Goal: Information Seeking & Learning: Learn about a topic

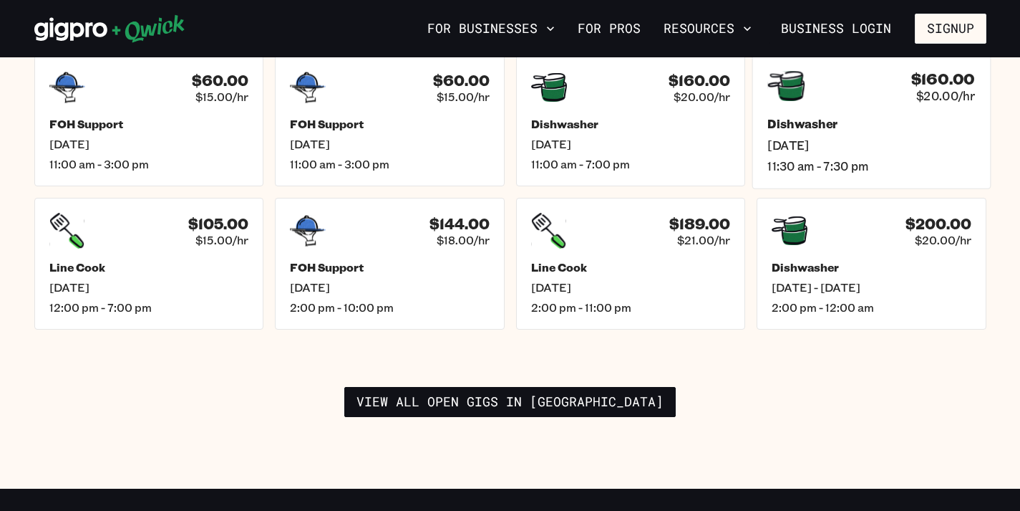
scroll to position [2153, 0]
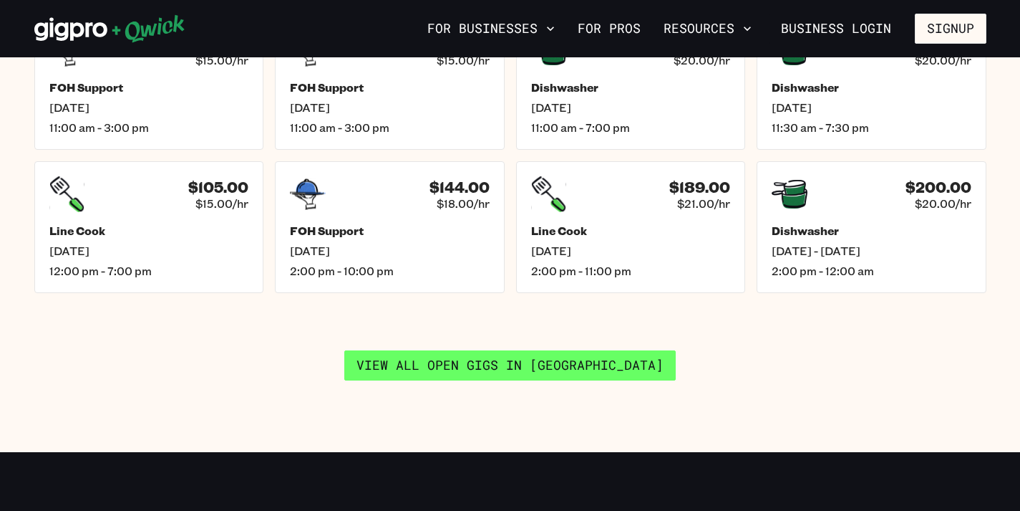
click at [576, 359] on link "View all open gigs in [GEOGRAPHIC_DATA]" at bounding box center [510, 365] width 332 height 30
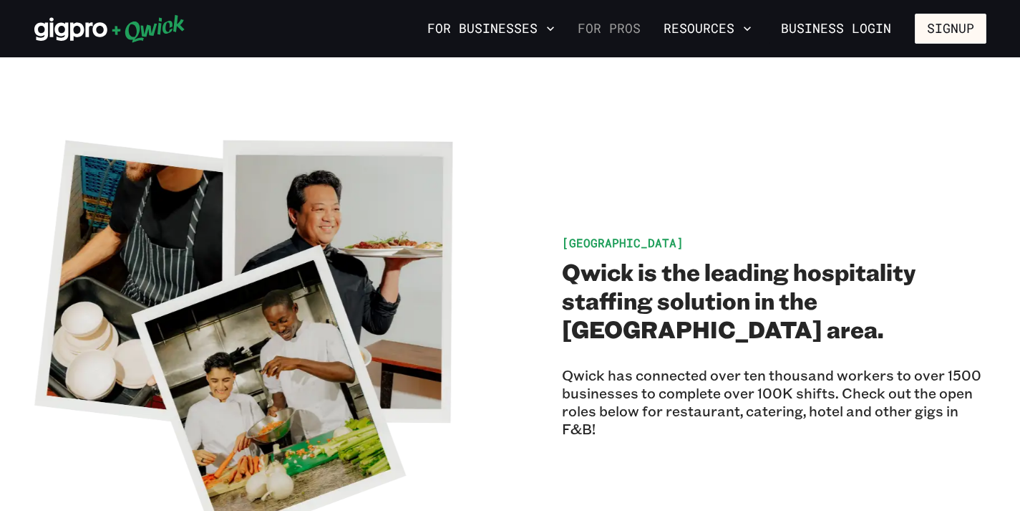
click at [634, 32] on link "For Pros" at bounding box center [609, 28] width 74 height 24
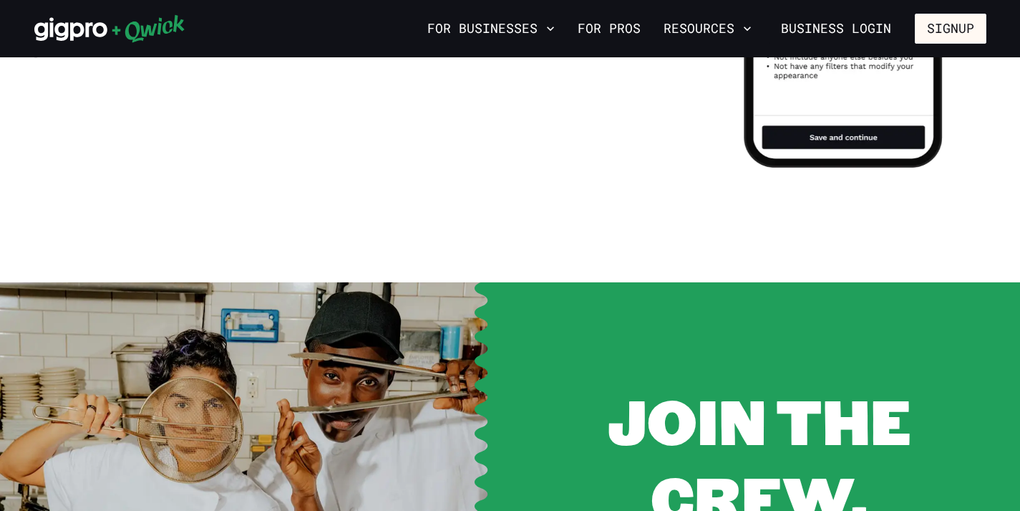
scroll to position [1667, 0]
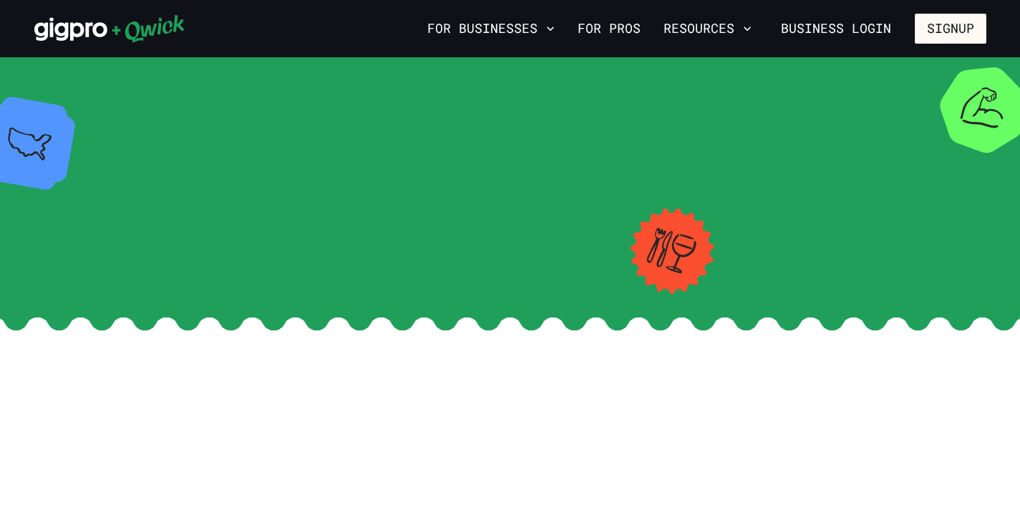
scroll to position [2153, 0]
